Goal: Check status: Check status

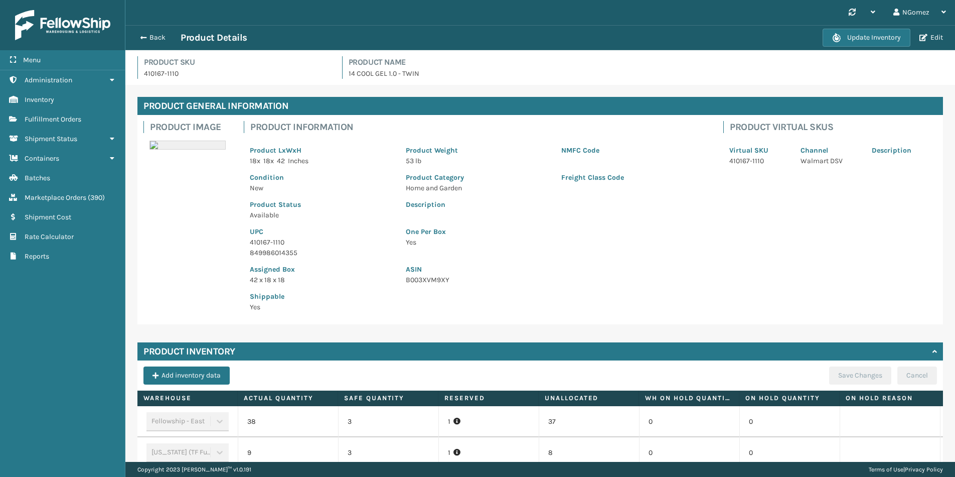
click at [151, 39] on button "Back" at bounding box center [157, 37] width 46 height 9
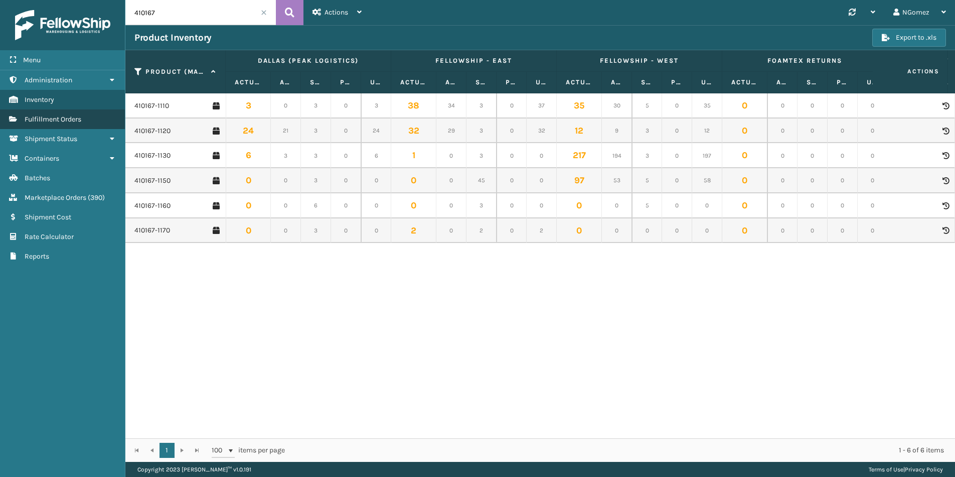
click at [41, 119] on span "Fulfillment Orders" at bounding box center [53, 119] width 57 height 9
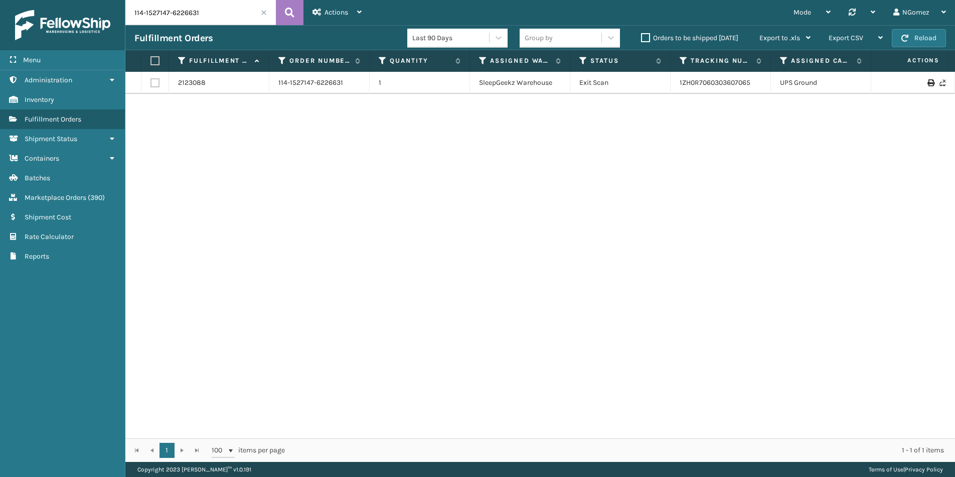
click at [175, 19] on input "114-1527147-6226631" at bounding box center [200, 12] width 150 height 25
paste input "7964251-7355455"
type input "114-7964251-7355455"
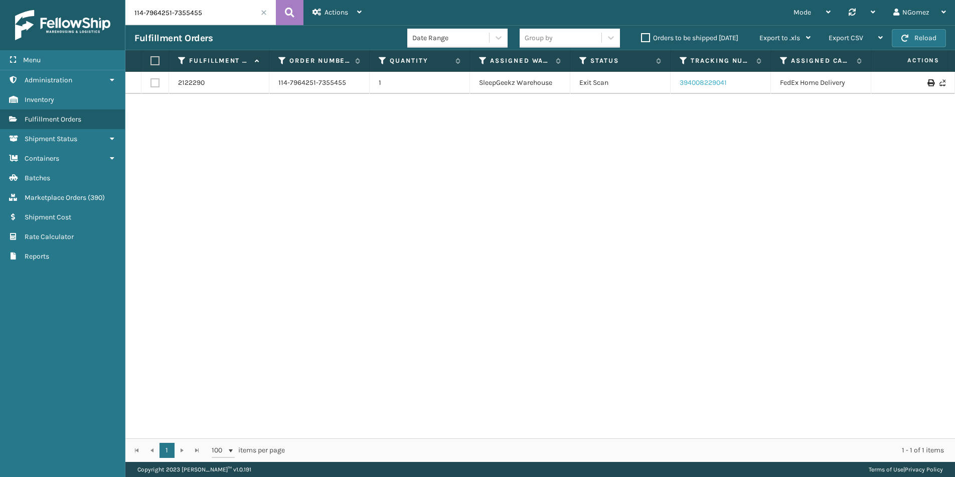
click at [701, 81] on link "394008229041" at bounding box center [703, 82] width 47 height 9
